Goal: Navigation & Orientation: Find specific page/section

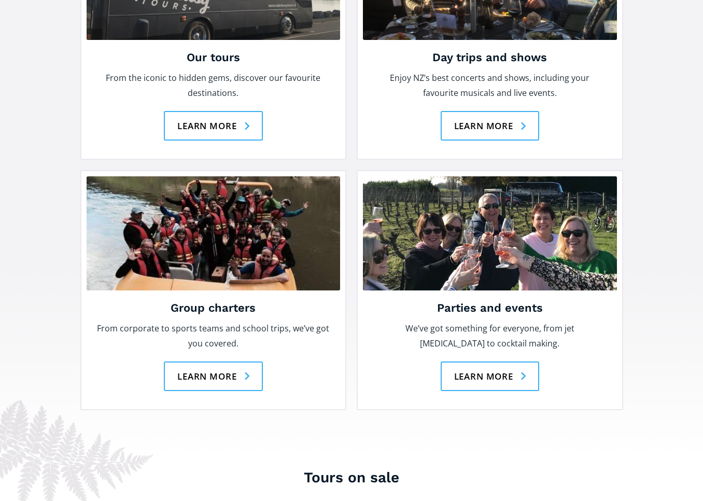
scroll to position [1480, 0]
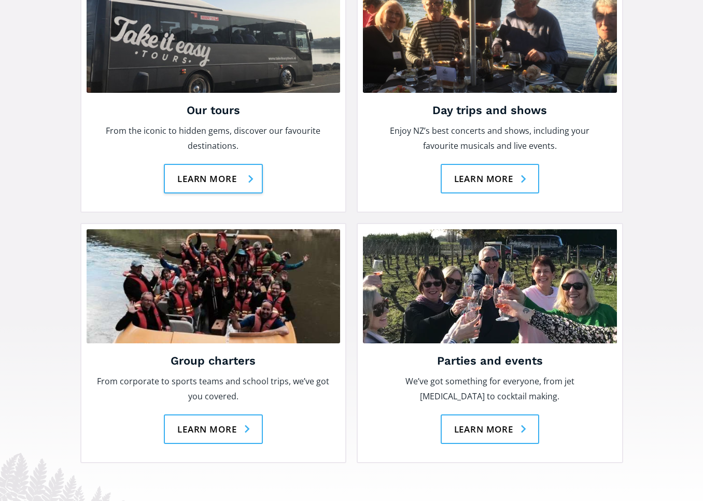
click at [209, 164] on link "Learn more" at bounding box center [213, 179] width 99 height 30
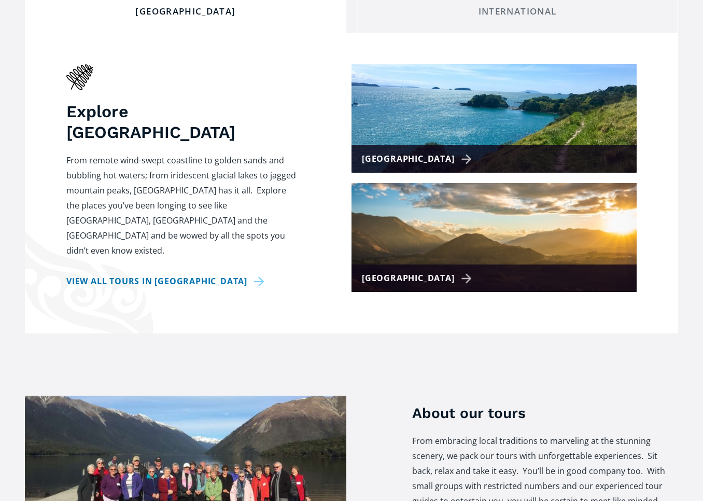
scroll to position [423, 0]
click at [387, 271] on div "[GEOGRAPHIC_DATA]" at bounding box center [419, 278] width 114 height 15
